Goal: Information Seeking & Learning: Learn about a topic

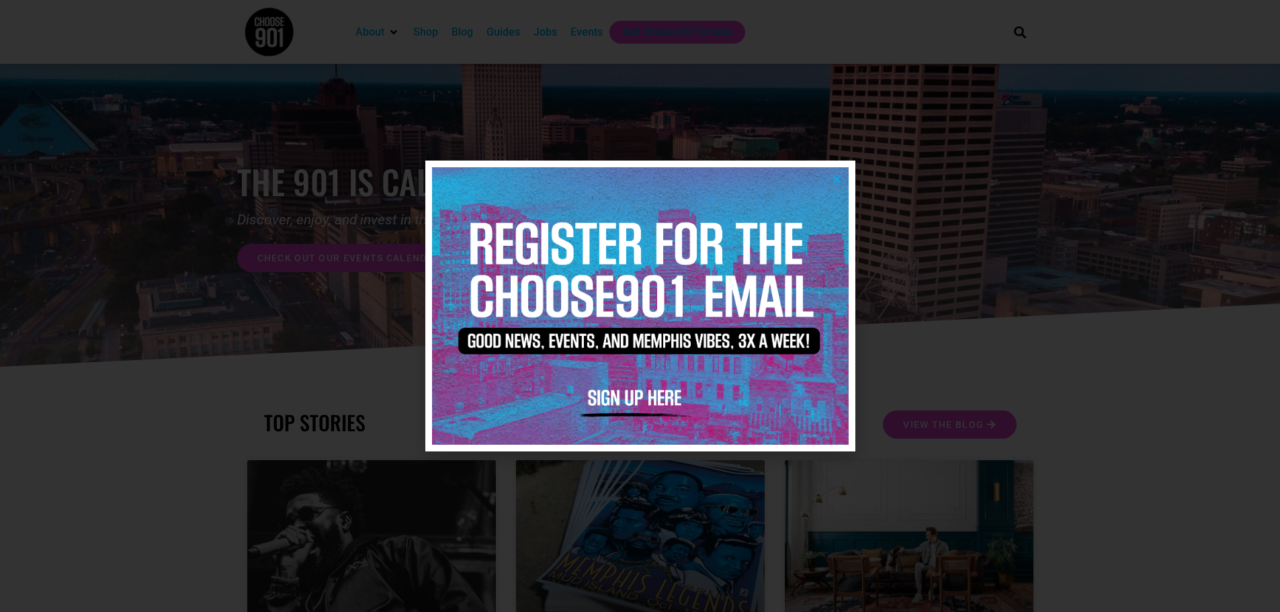
click at [840, 177] on icon "Close" at bounding box center [837, 179] width 10 height 10
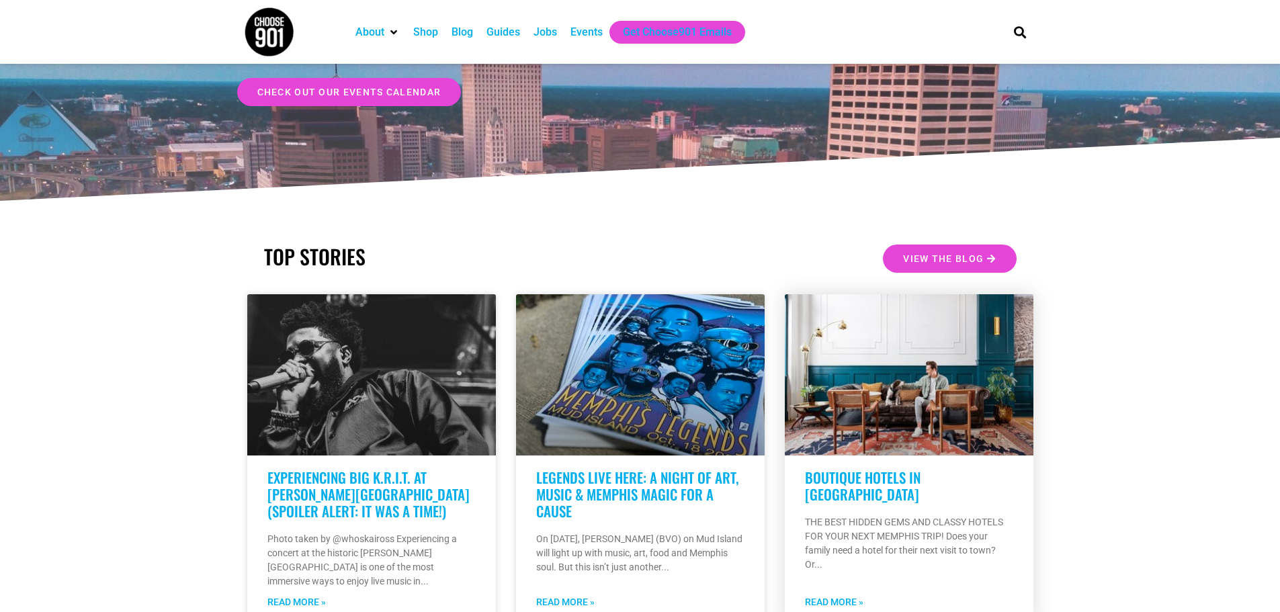
scroll to position [202, 0]
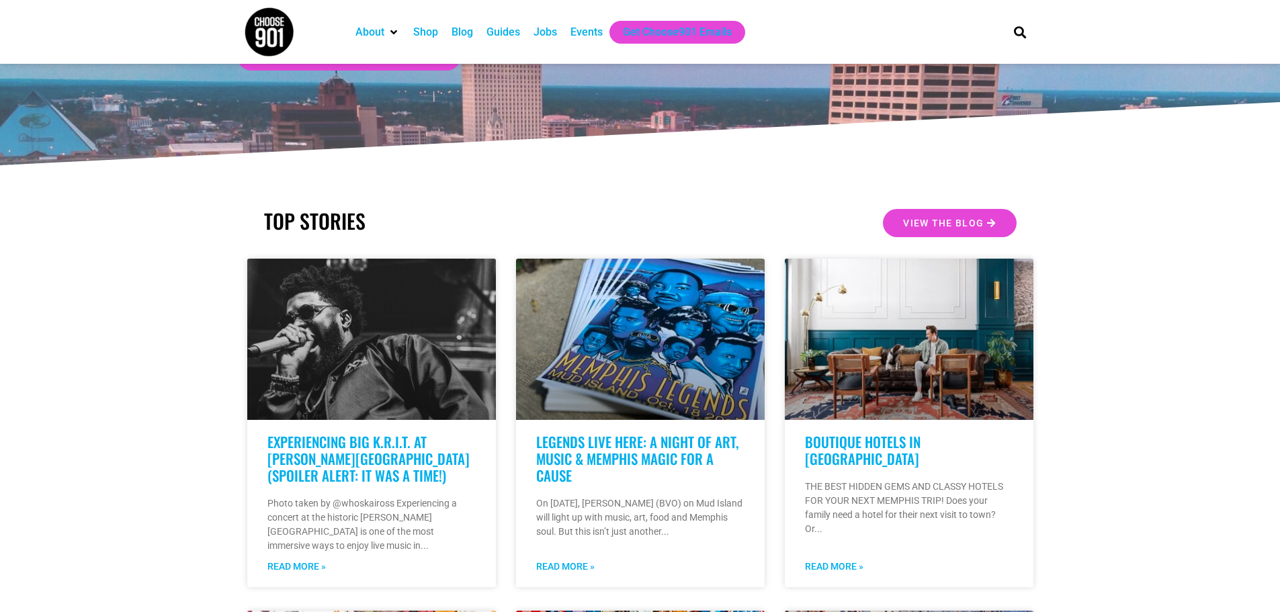
click at [542, 32] on div "Jobs" at bounding box center [546, 32] width 24 height 16
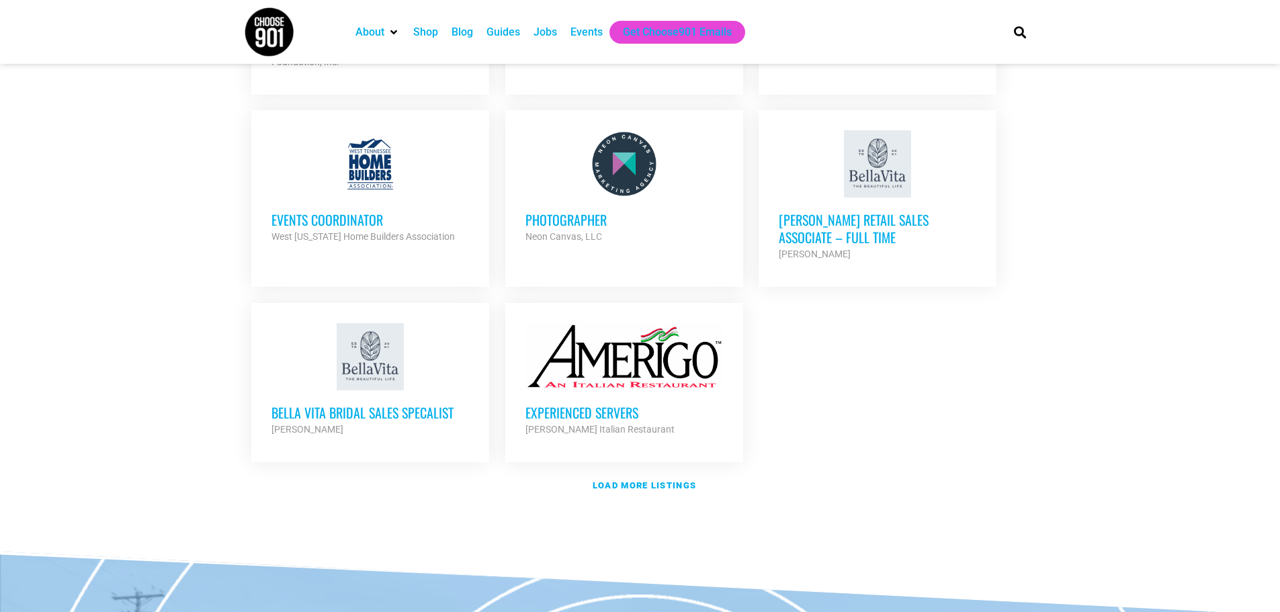
scroll to position [1479, 0]
click at [630, 479] on strong "Load more listings" at bounding box center [645, 484] width 104 height 10
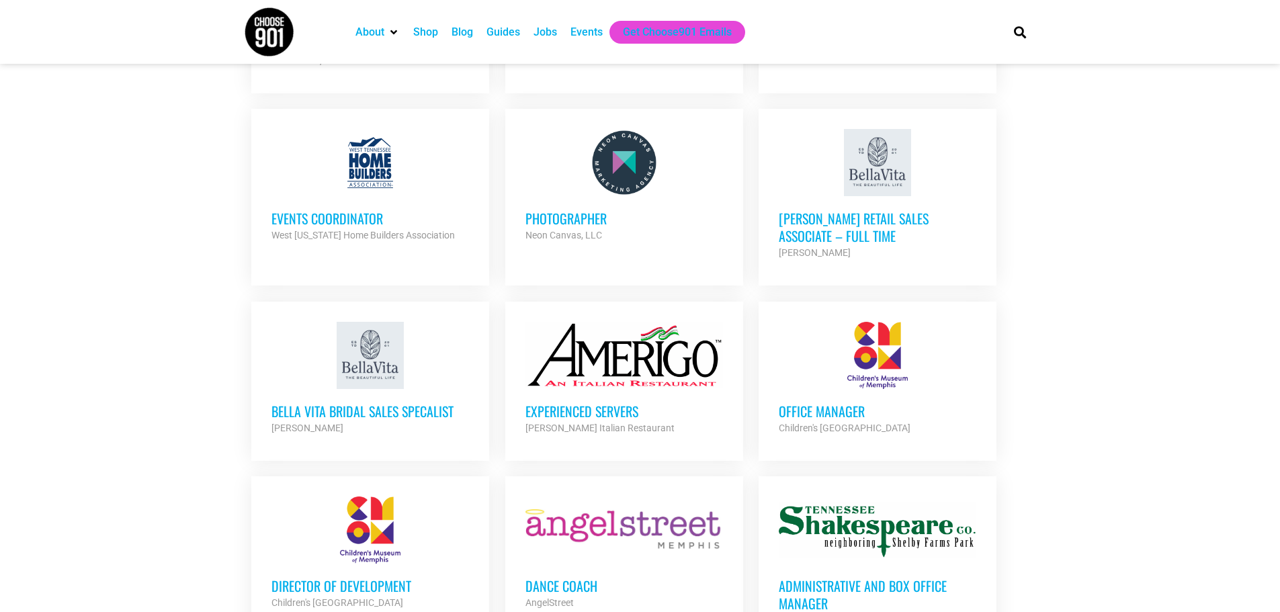
click at [827, 403] on h3 "Office Manager" at bounding box center [878, 411] width 198 height 17
